Goal: Transaction & Acquisition: Purchase product/service

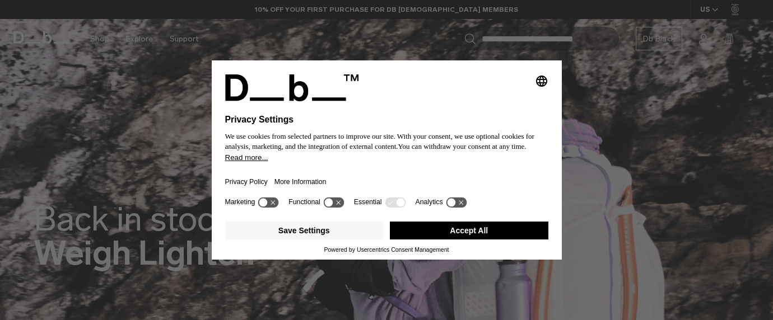
click at [467, 238] on button "Accept All" at bounding box center [469, 231] width 158 height 18
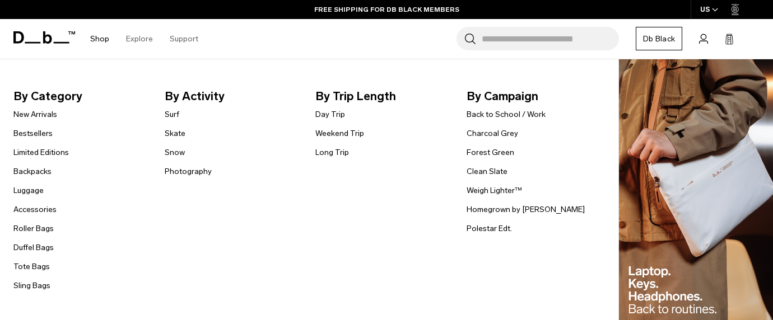
scroll to position [38, 0]
click at [34, 193] on link "Luggage" at bounding box center [28, 191] width 30 height 12
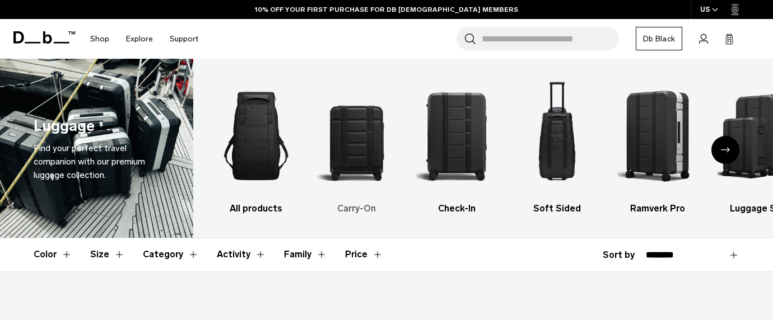
click at [365, 161] on img "2 / 6" at bounding box center [356, 136] width 81 height 121
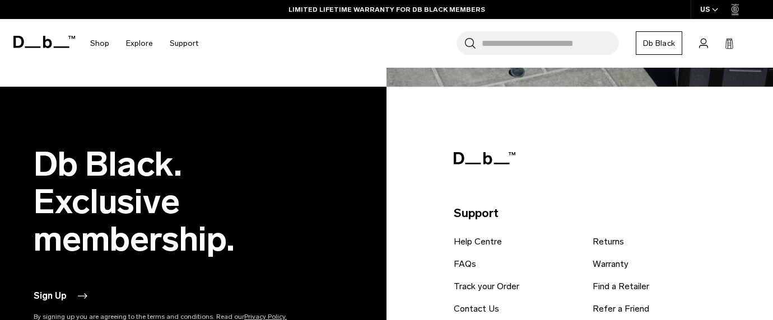
scroll to position [2239, 0]
